Goal: Navigation & Orientation: Find specific page/section

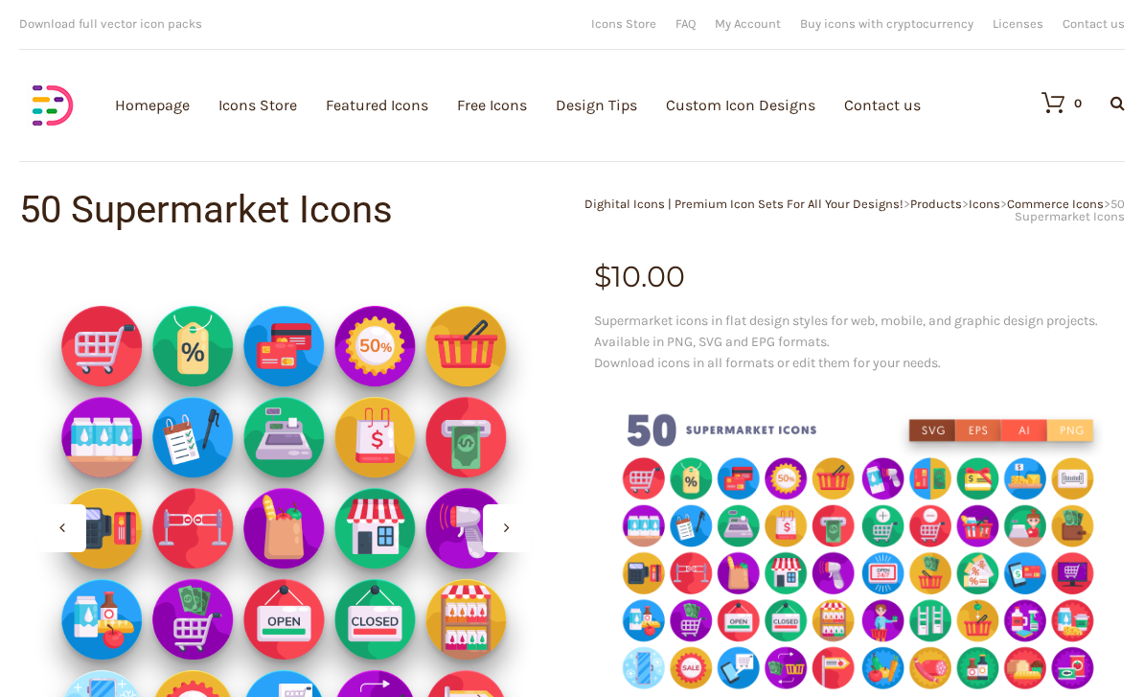
click at [111, 424] on img at bounding box center [284, 528] width 531 height 531
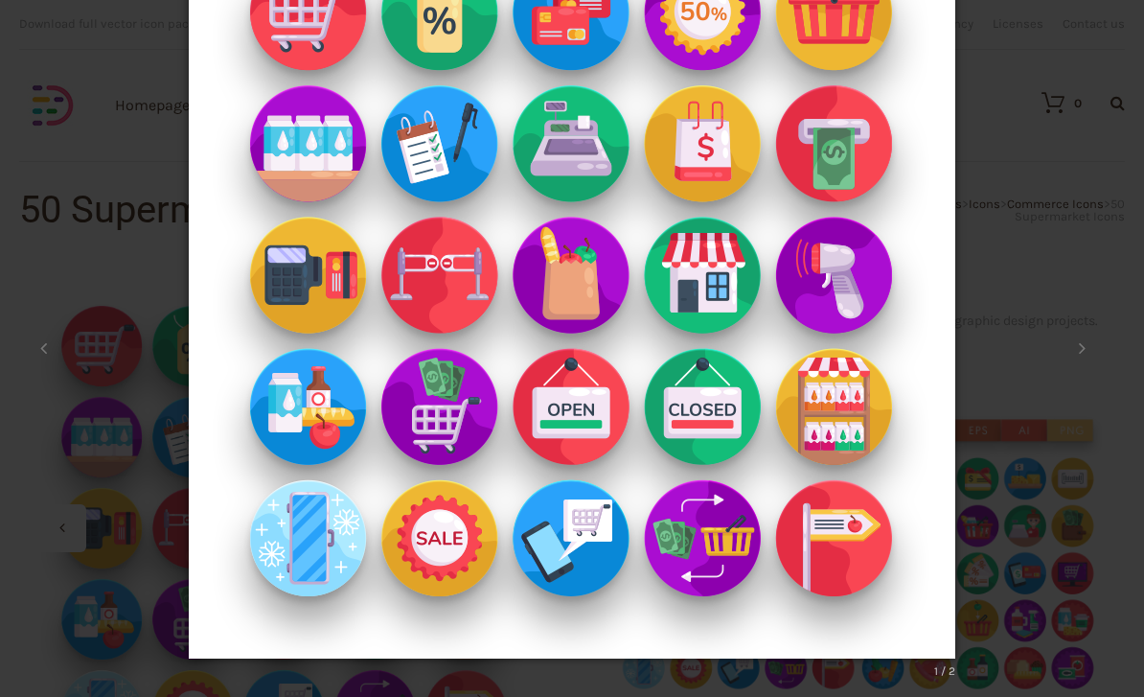
scroll to position [33, 0]
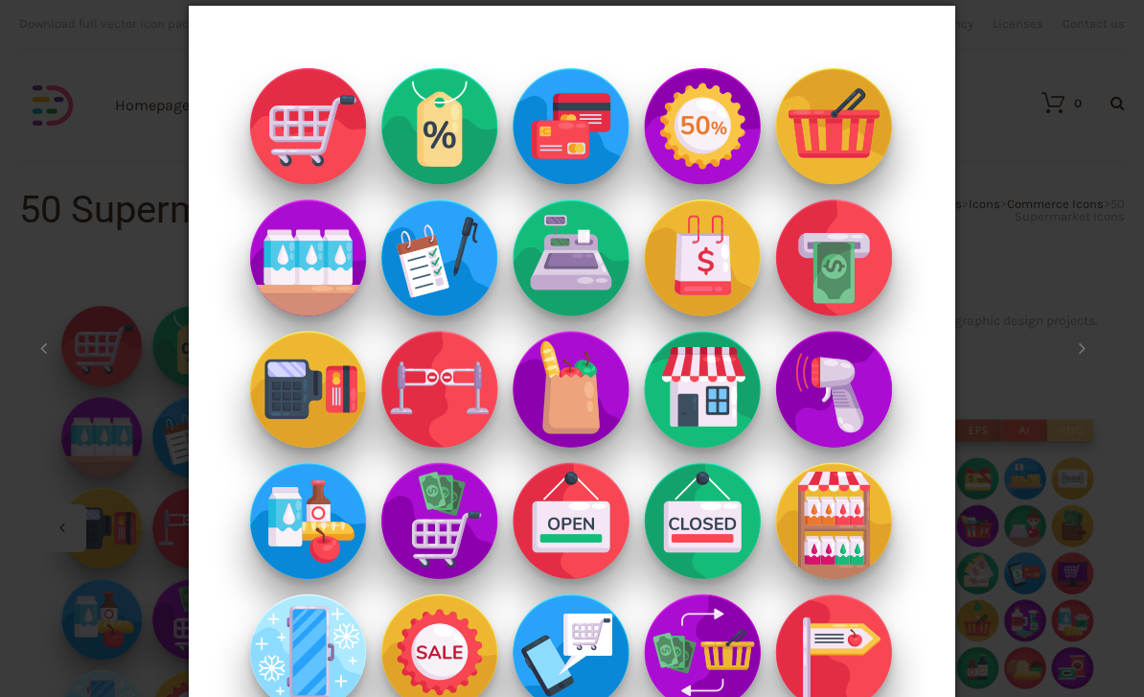
click at [444, 405] on img at bounding box center [572, 388] width 767 height 843
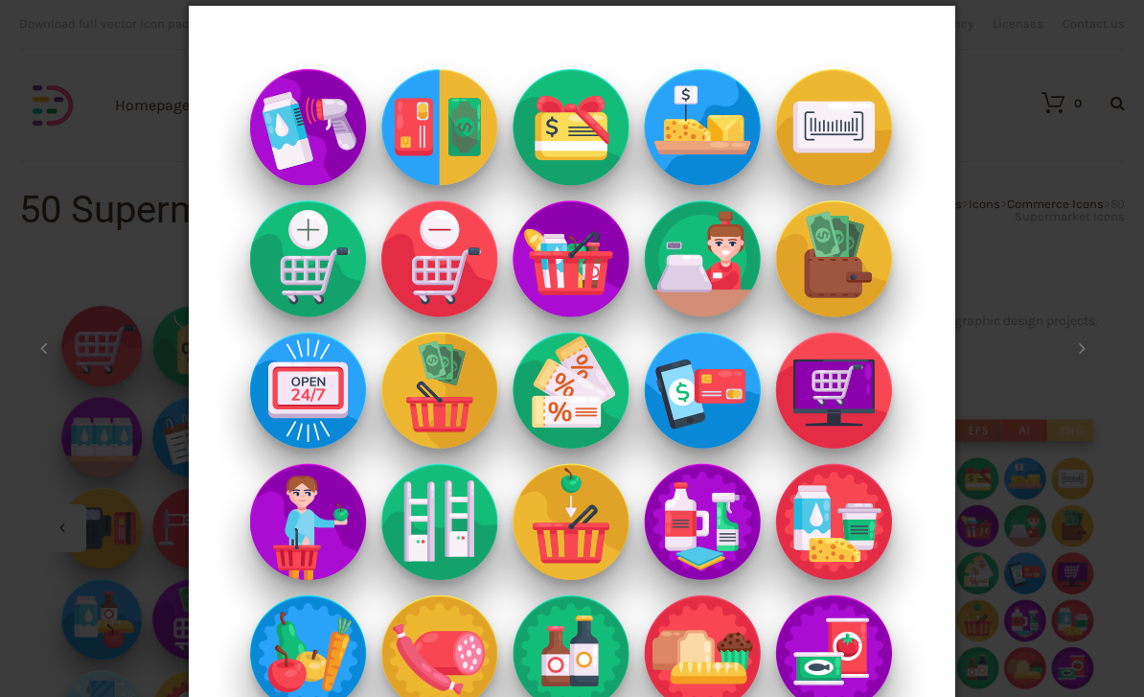
click at [114, 230] on div "× Supermarket-Icons_ Shop 2 / 2 Loading..." at bounding box center [572, 315] width 1144 height 697
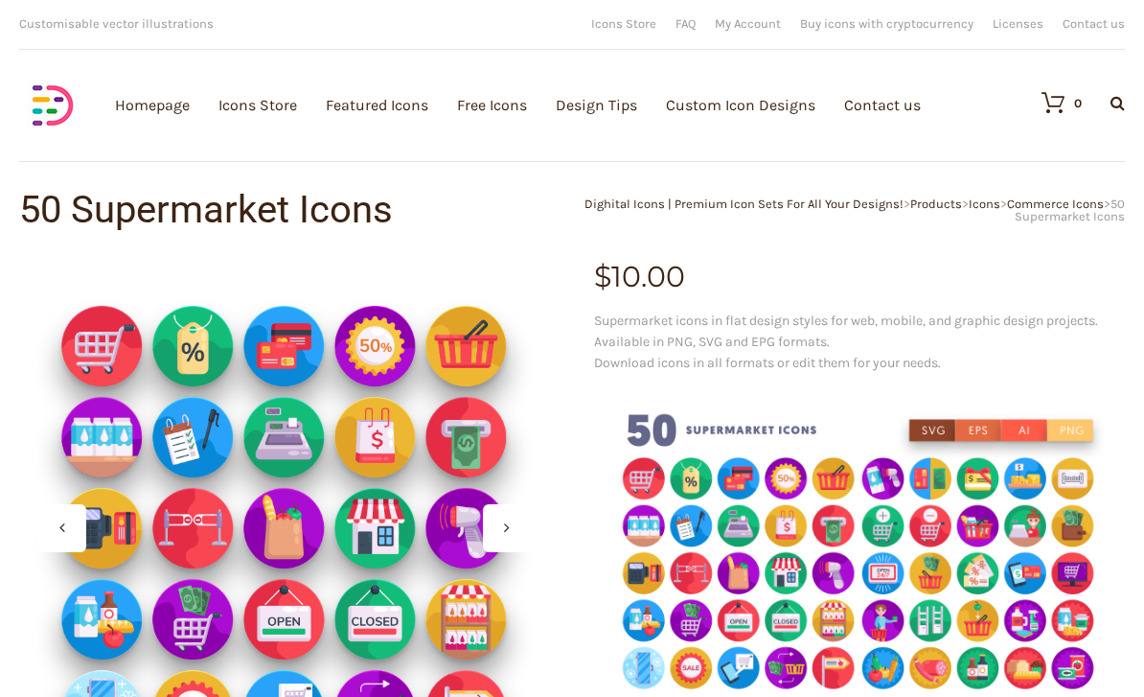
click at [369, 481] on img at bounding box center [284, 528] width 531 height 531
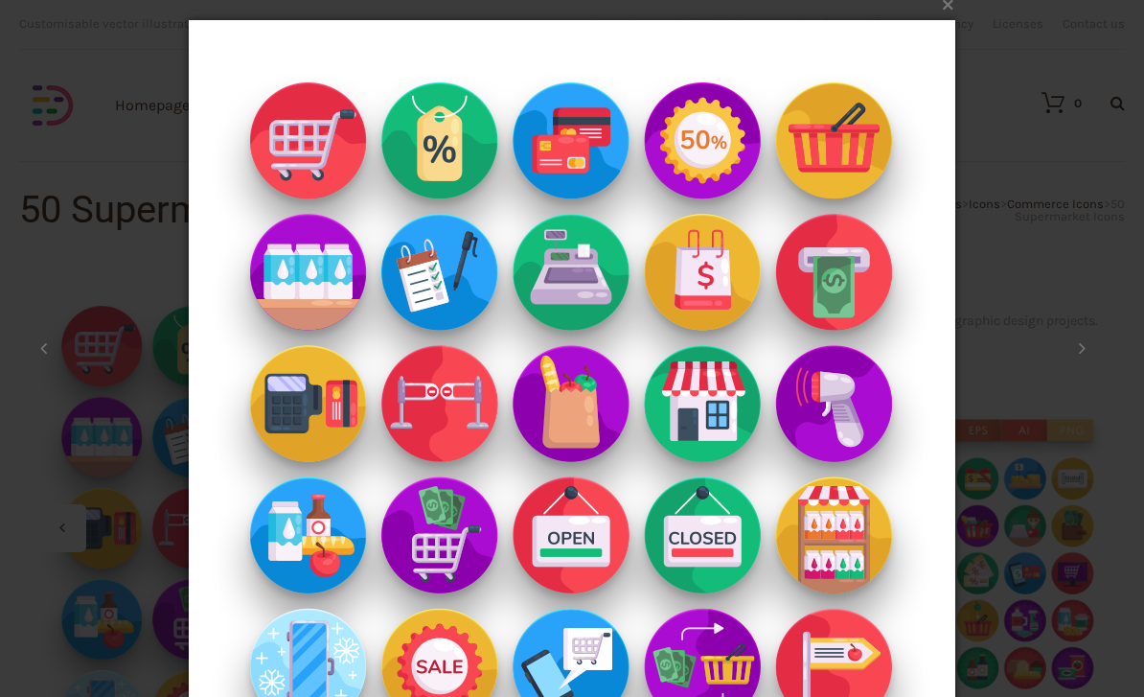
scroll to position [17, 0]
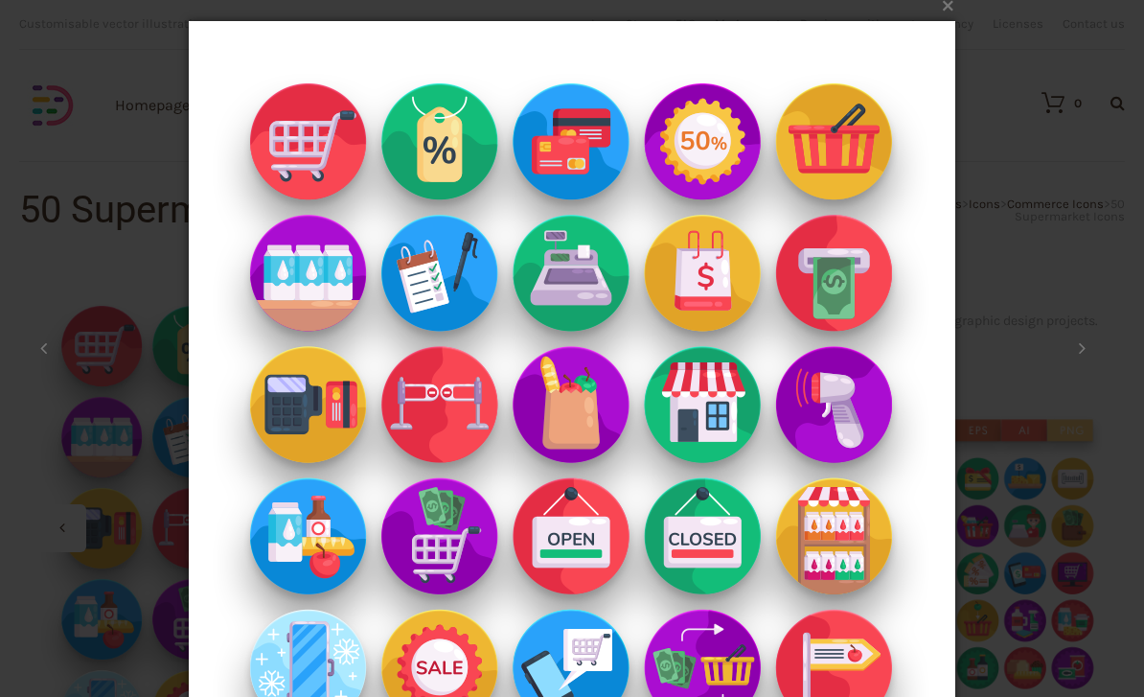
click at [311, 467] on img at bounding box center [572, 404] width 767 height 843
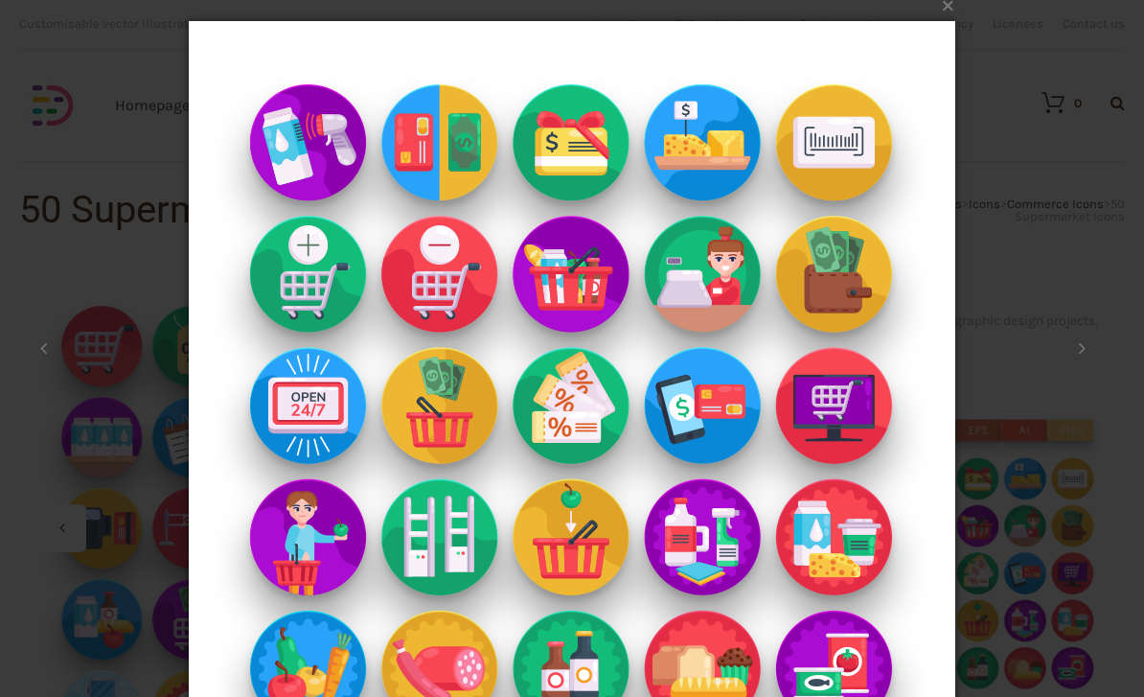
click at [378, 462] on img at bounding box center [572, 404] width 767 height 843
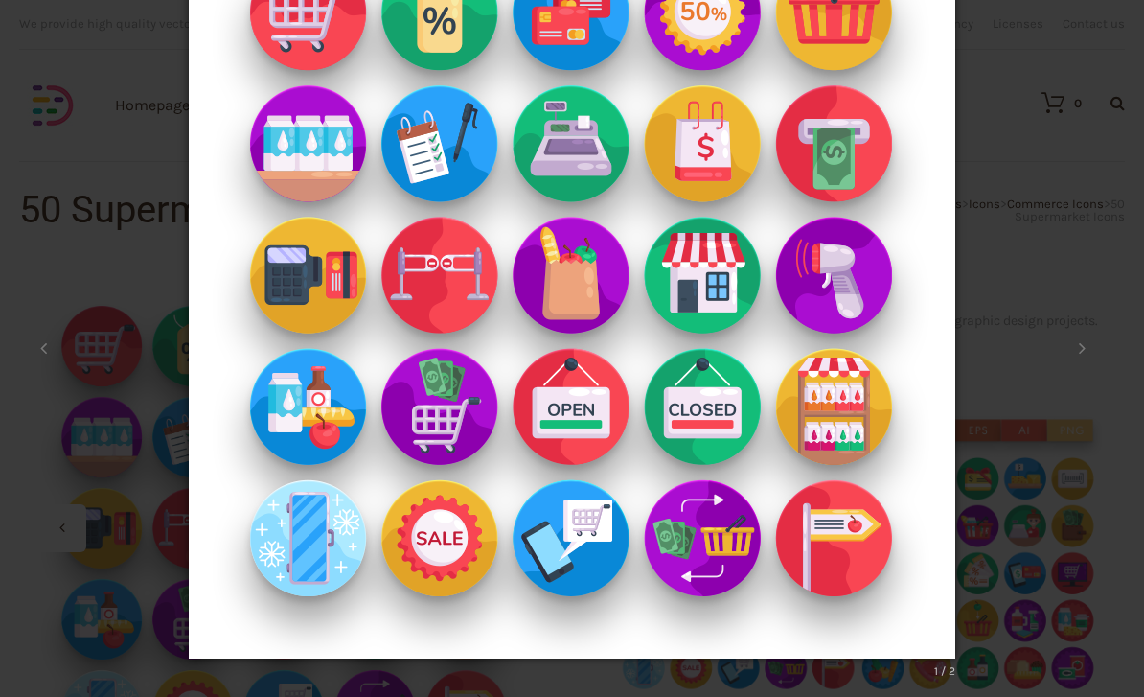
scroll to position [147, 0]
click at [359, 380] on img at bounding box center [572, 274] width 767 height 843
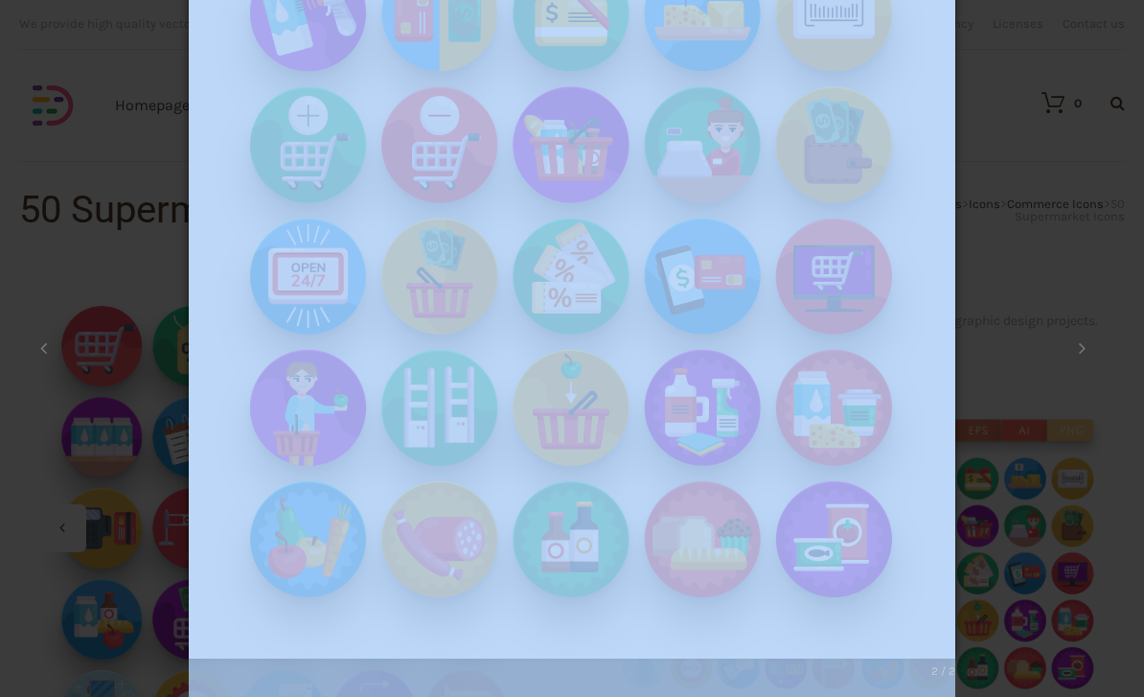
click at [63, 175] on div "× Supermarket-Icons_ Shop 2 / 2 Loading..." at bounding box center [572, 201] width 1144 height 697
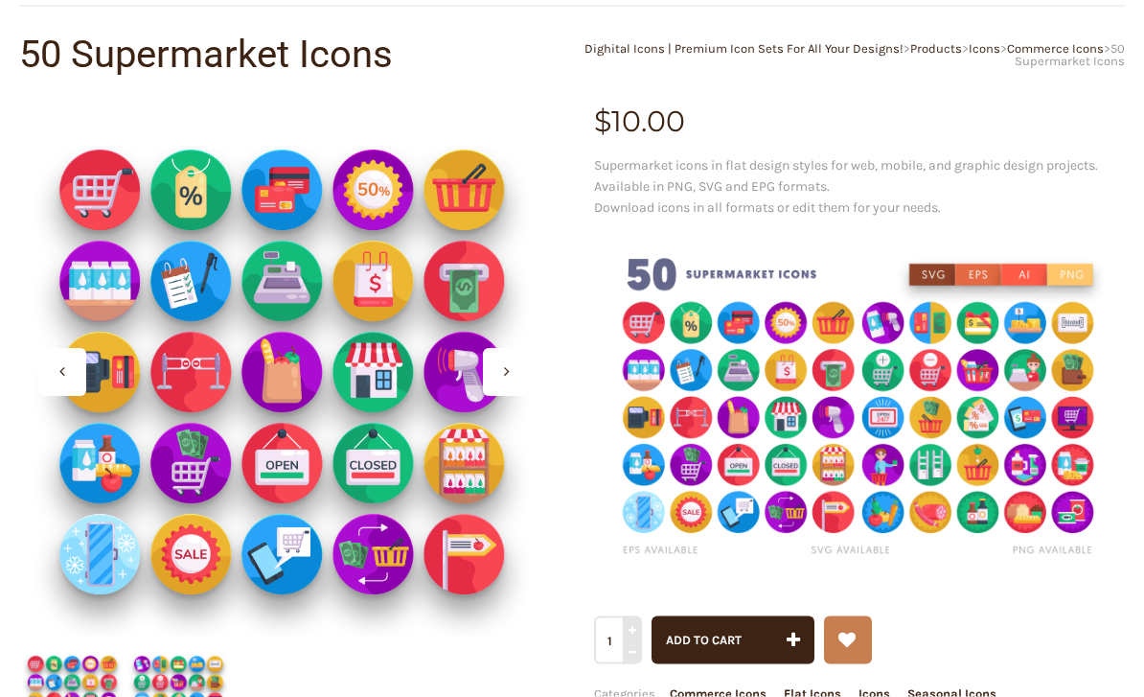
scroll to position [185, 0]
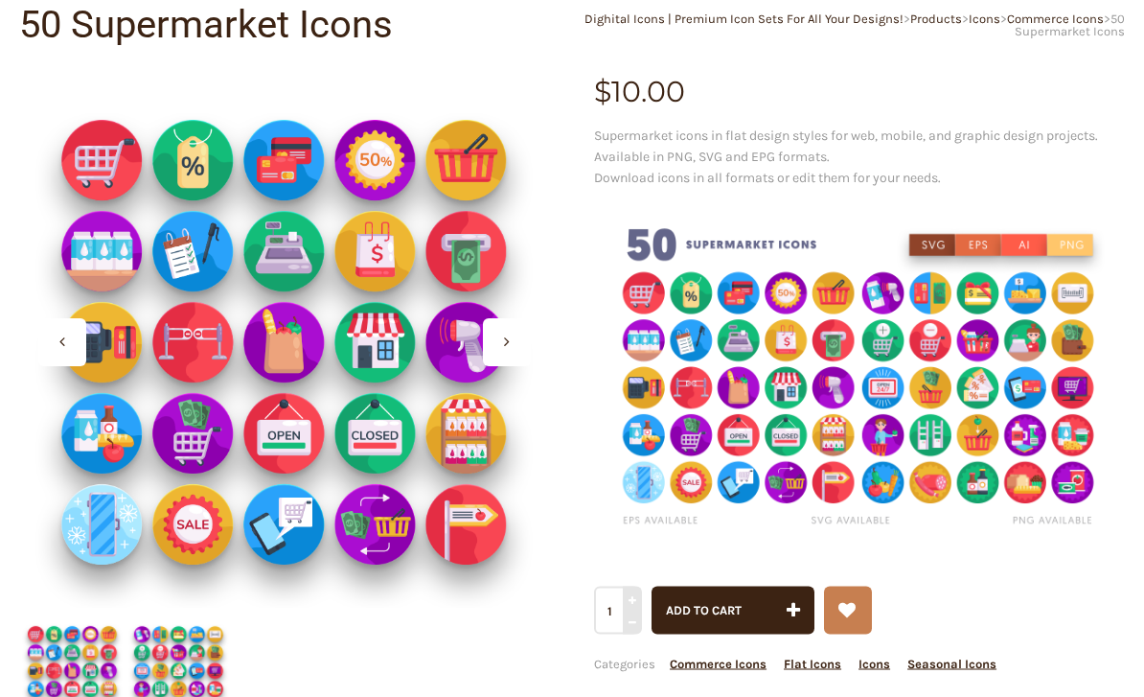
click at [1051, 429] on img at bounding box center [859, 379] width 531 height 354
click at [936, 367] on img at bounding box center [859, 379] width 531 height 354
click at [871, 364] on img at bounding box center [859, 378] width 531 height 354
click at [163, 329] on img at bounding box center [284, 342] width 531 height 531
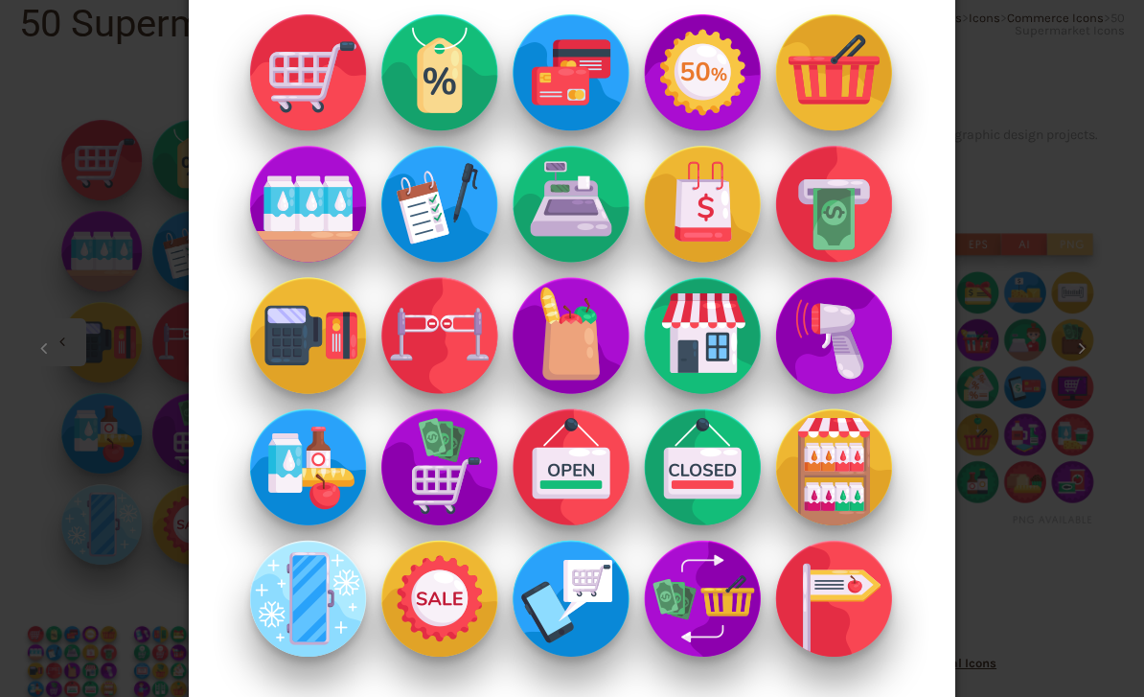
scroll to position [85, 0]
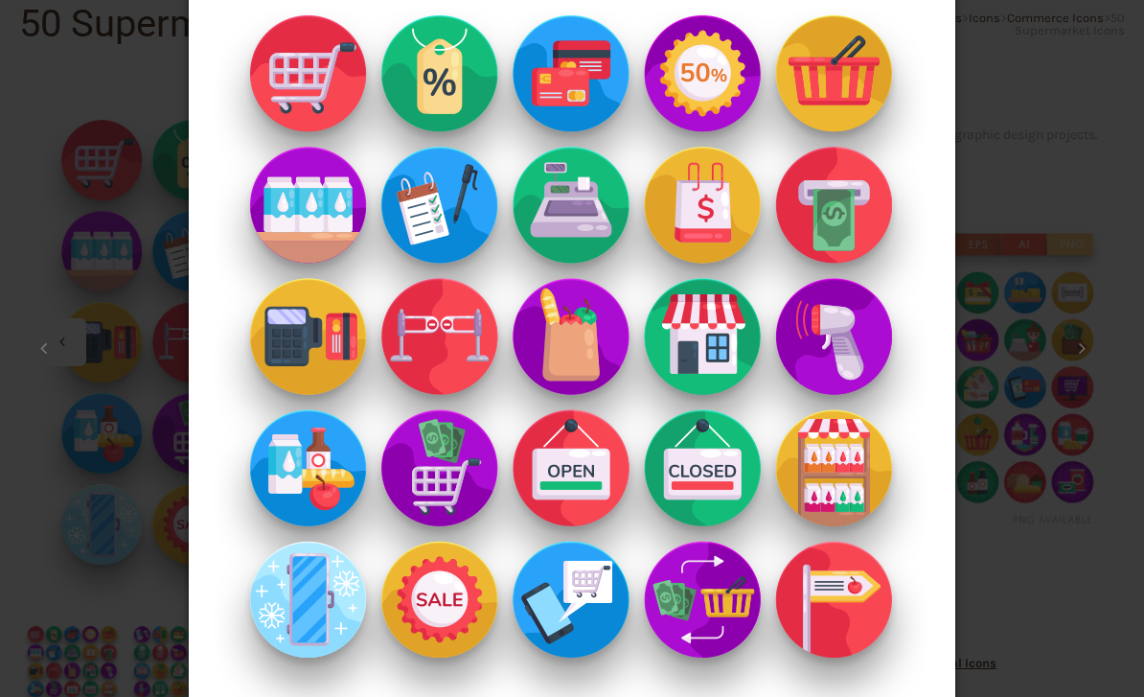
click at [856, 272] on img at bounding box center [572, 336] width 767 height 843
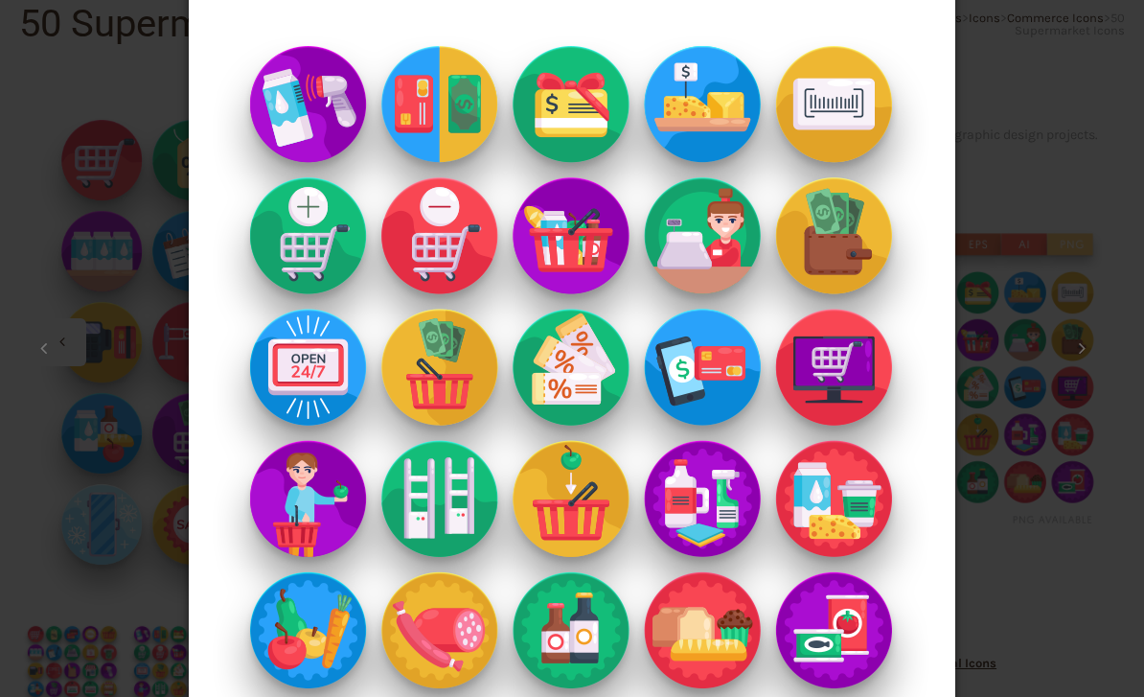
scroll to position [45, 0]
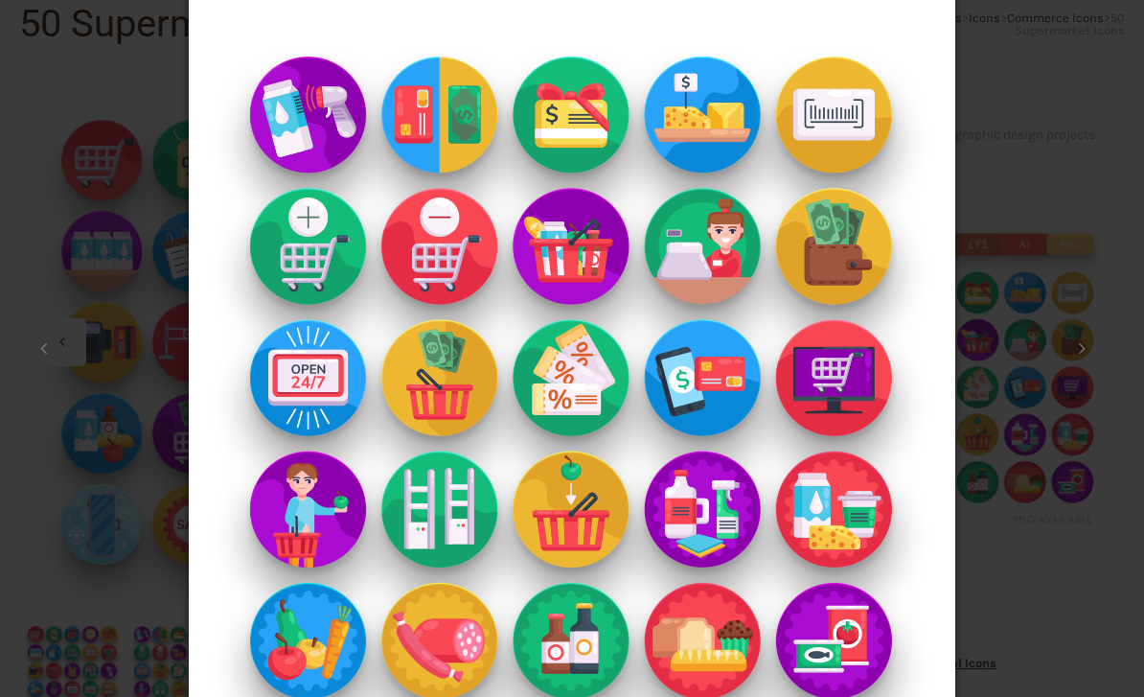
click at [99, 160] on div "× Supermarket-Icons_ Shop 2 / 2 Loading..." at bounding box center [572, 303] width 1144 height 697
